Goal: Communication & Community: Answer question/provide support

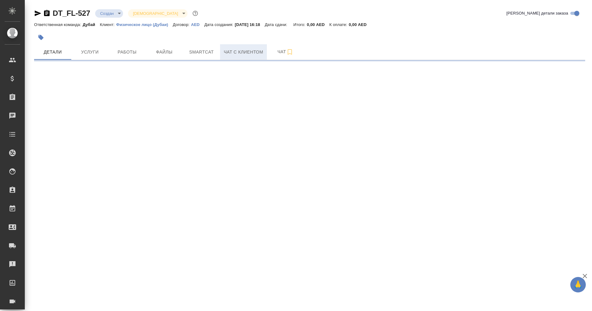
click at [232, 48] on span "Чат с клиентом" at bounding box center [243, 52] width 39 height 8
select select "RU"
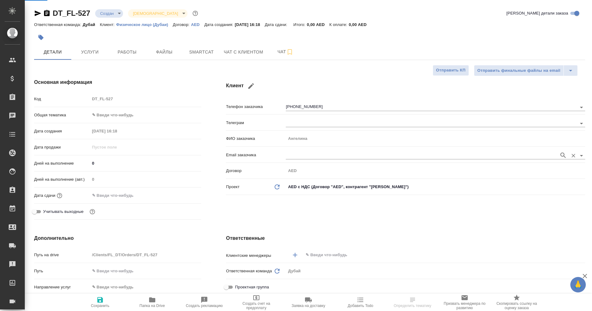
type textarea "x"
click at [238, 55] on span "Чат с клиентом" at bounding box center [243, 52] width 39 height 8
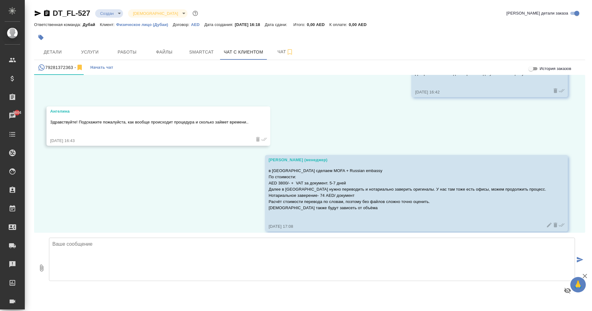
scroll to position [107, 0]
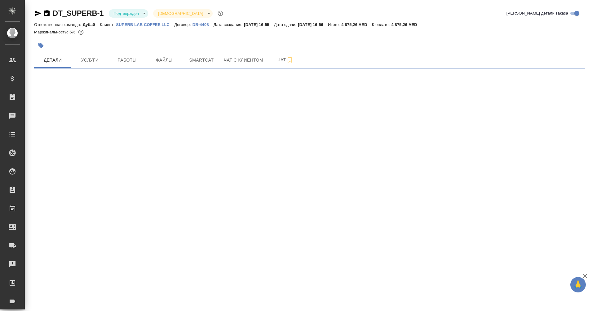
select select "RU"
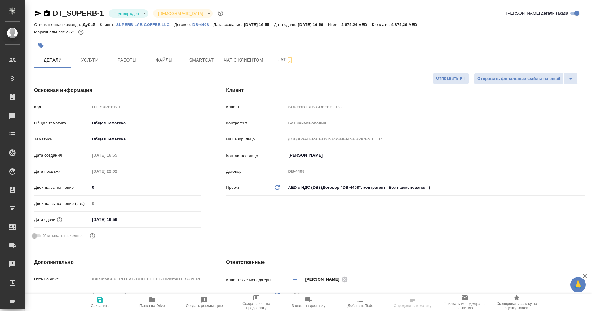
type textarea "x"
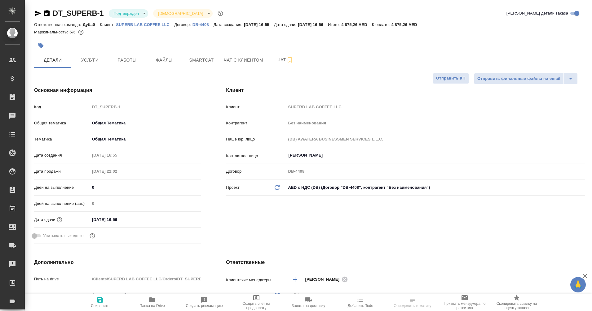
type textarea "x"
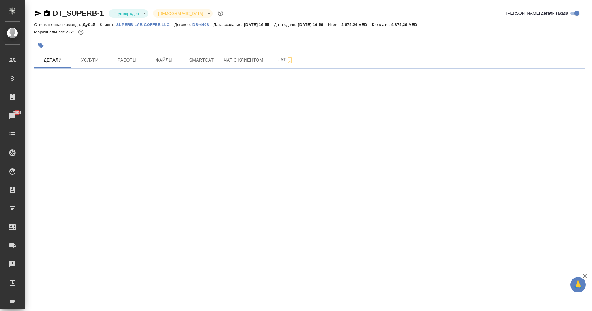
select select "RU"
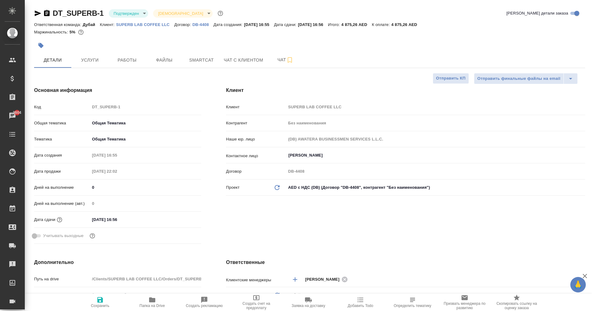
type textarea "x"
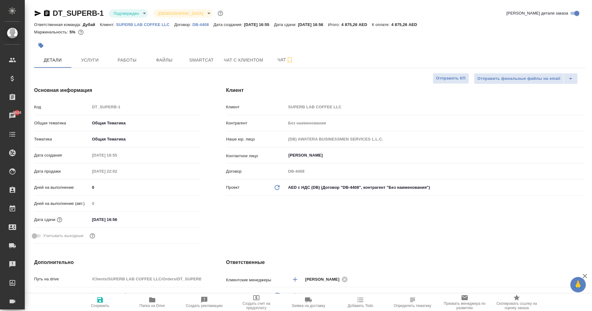
type textarea "x"
